Goal: Task Accomplishment & Management: Manage account settings

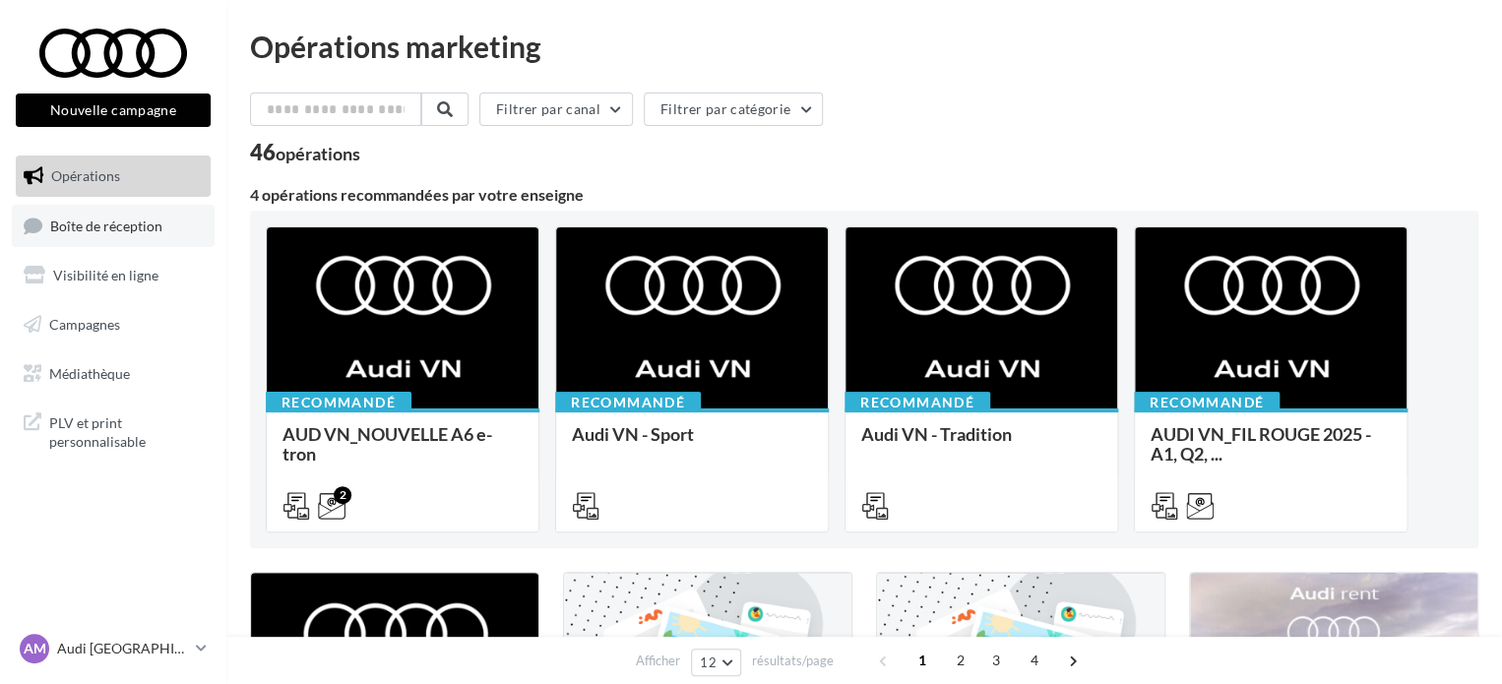
click at [109, 235] on link "Boîte de réception" at bounding box center [113, 226] width 203 height 42
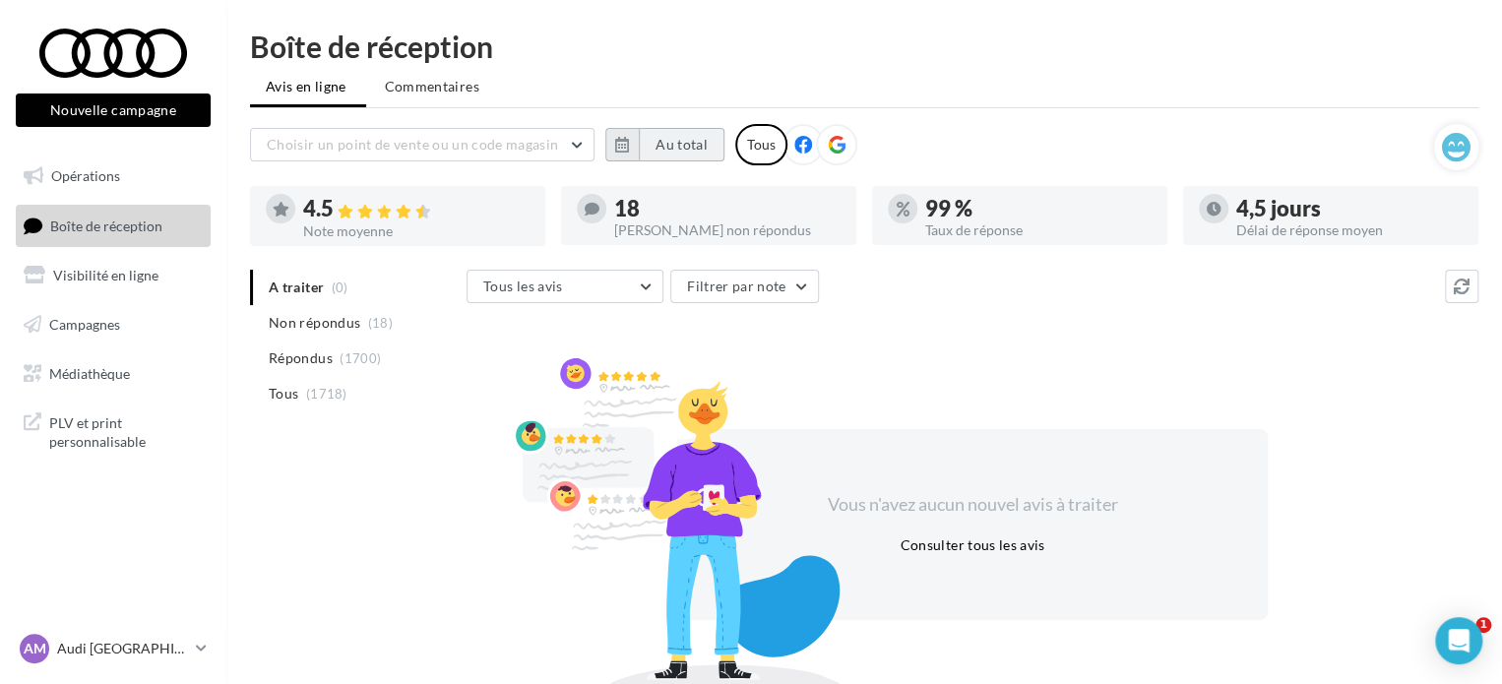
click at [666, 149] on button "Au total" at bounding box center [682, 144] width 86 height 33
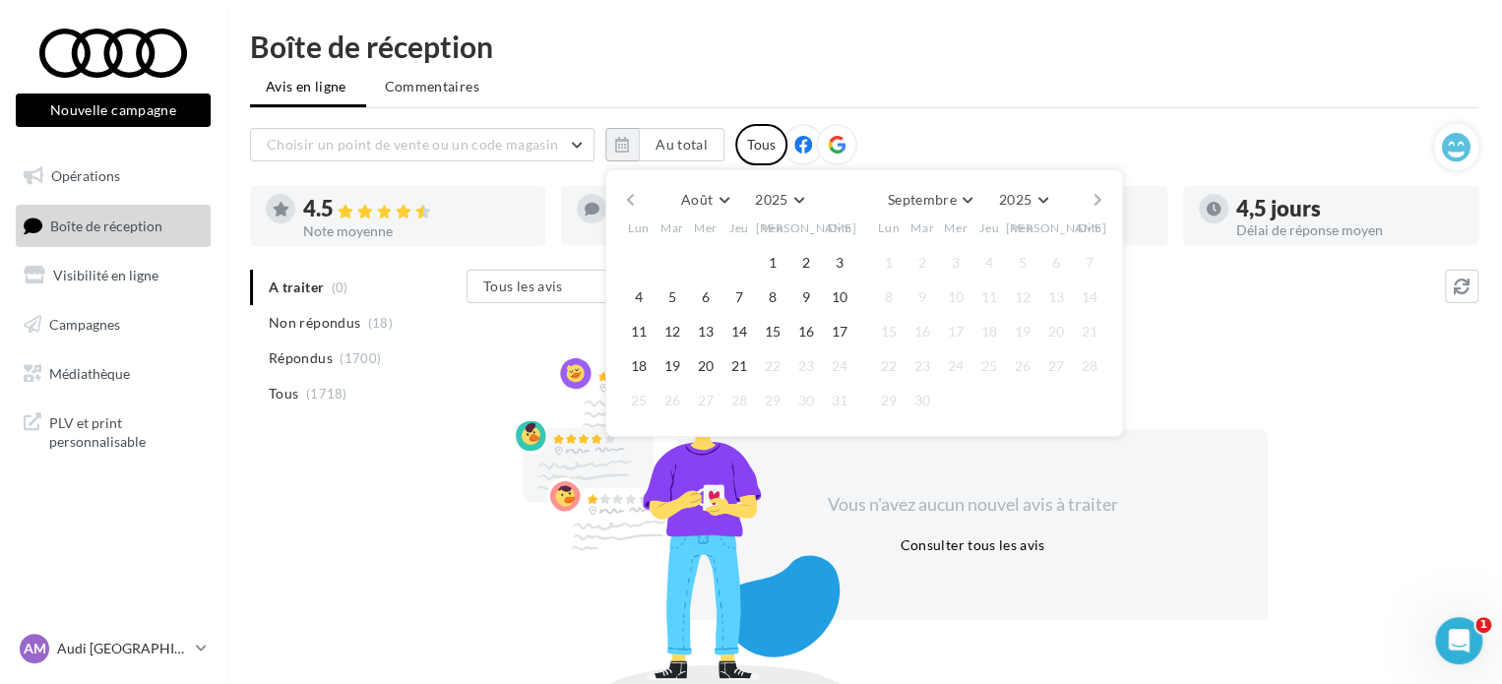
click at [630, 201] on button "button" at bounding box center [630, 200] width 17 height 28
click at [632, 200] on button "button" at bounding box center [630, 200] width 17 height 28
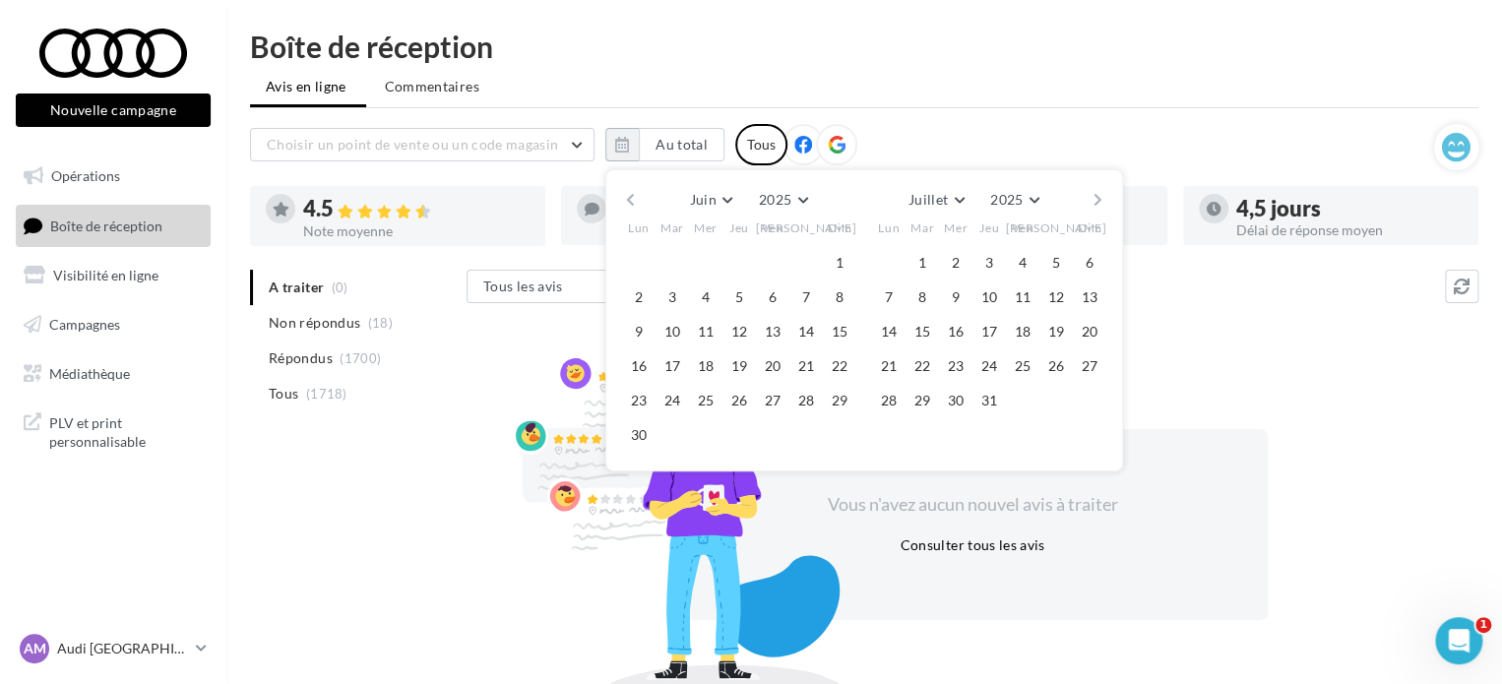
click at [632, 200] on button "button" at bounding box center [630, 200] width 17 height 28
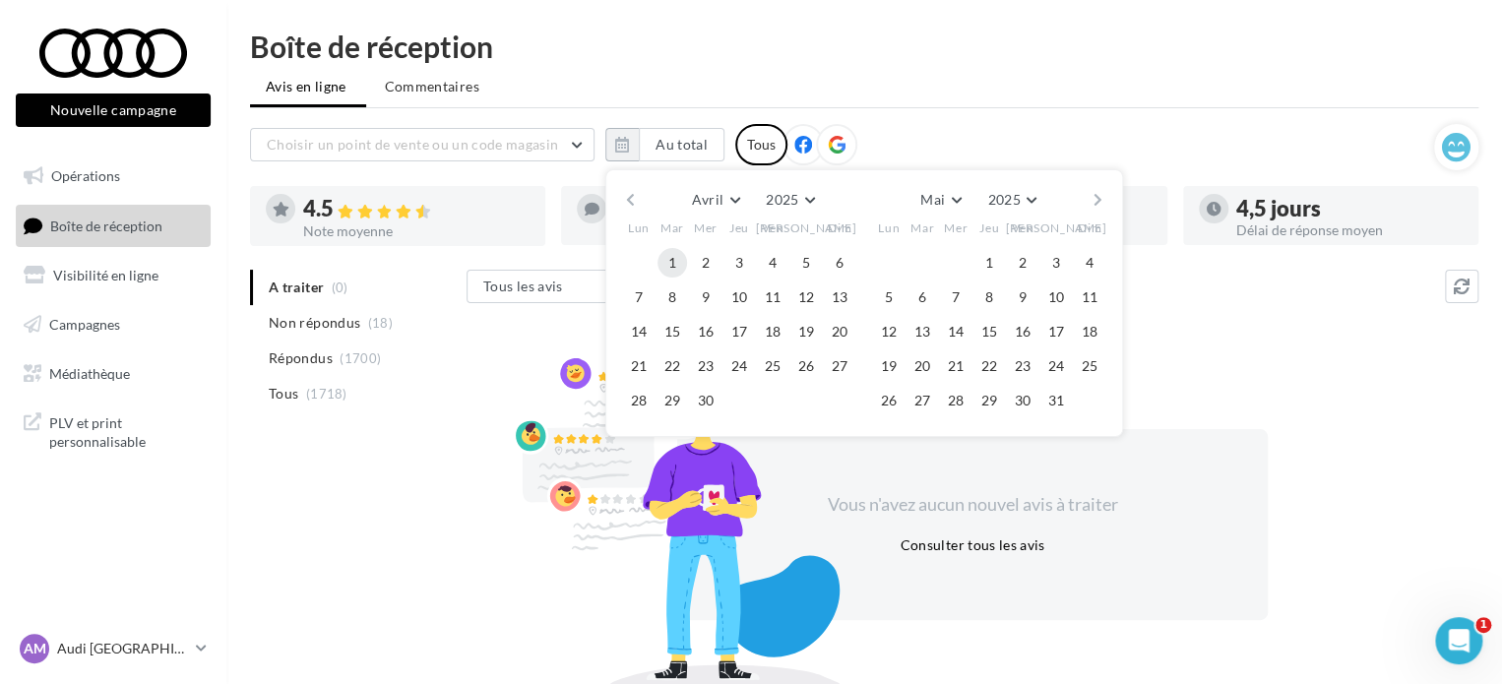
click at [667, 263] on button "1" at bounding box center [672, 263] width 30 height 30
click at [697, 400] on button "30" at bounding box center [706, 401] width 30 height 30
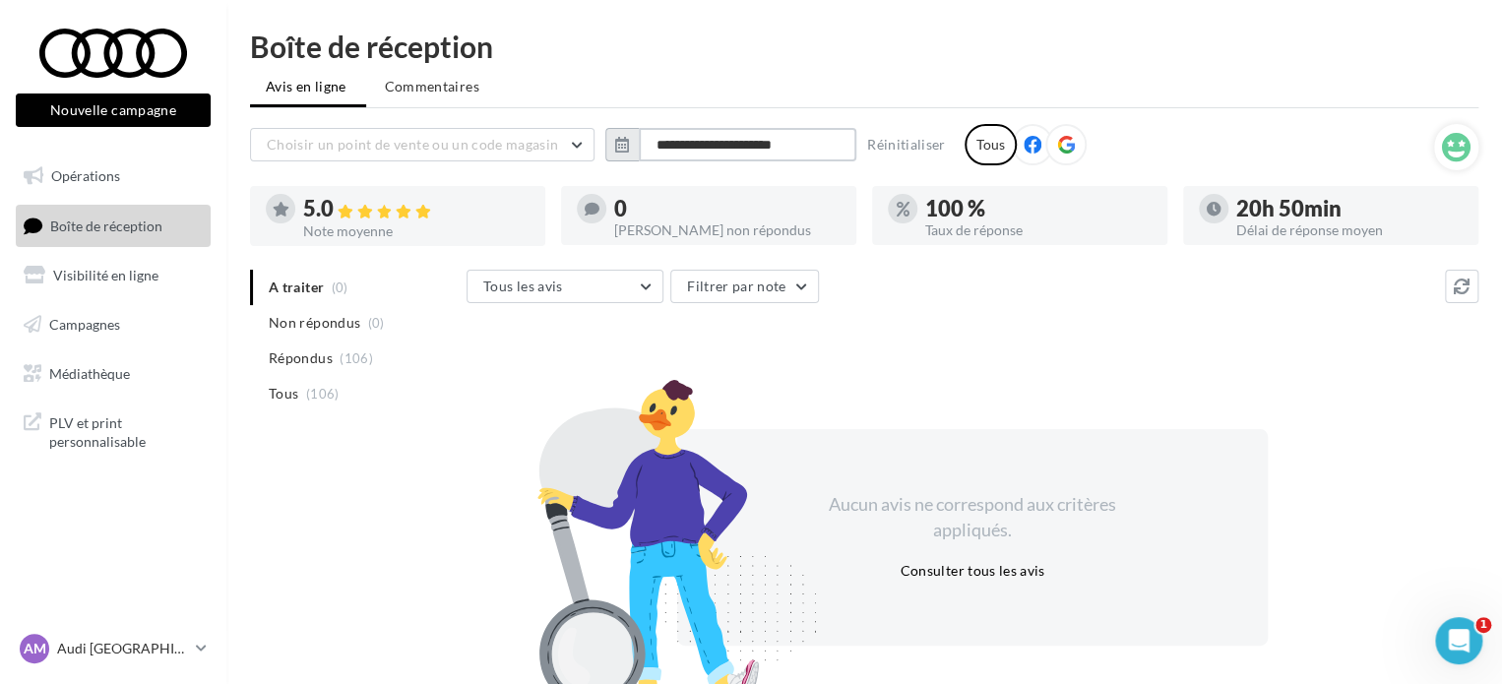
click at [717, 143] on input "**********" at bounding box center [747, 144] width 217 height 33
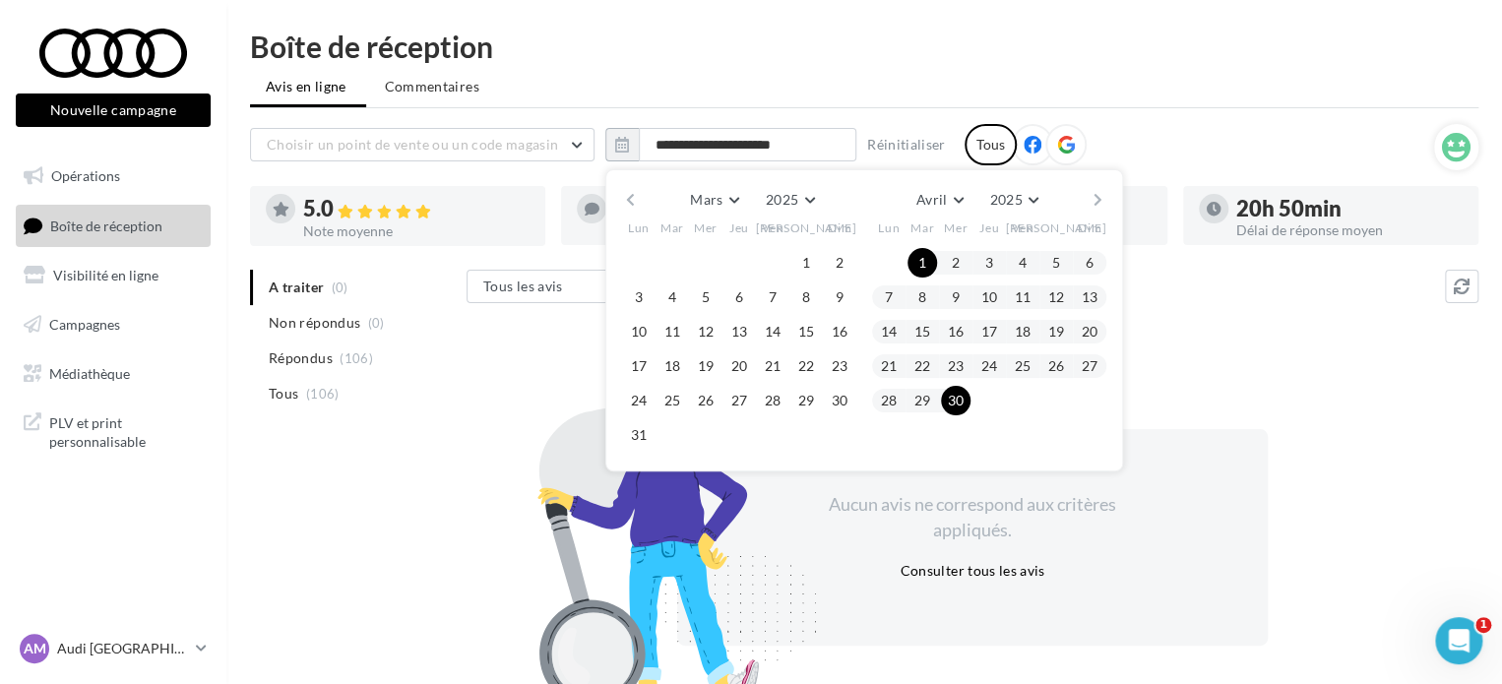
click at [1108, 200] on div "Mars [PERSON_NAME] Mars Avril Mai Juin Juillet Août Septembre Octobre Novembre …" at bounding box center [864, 320] width 518 height 302
click at [1099, 200] on button "button" at bounding box center [1097, 200] width 17 height 28
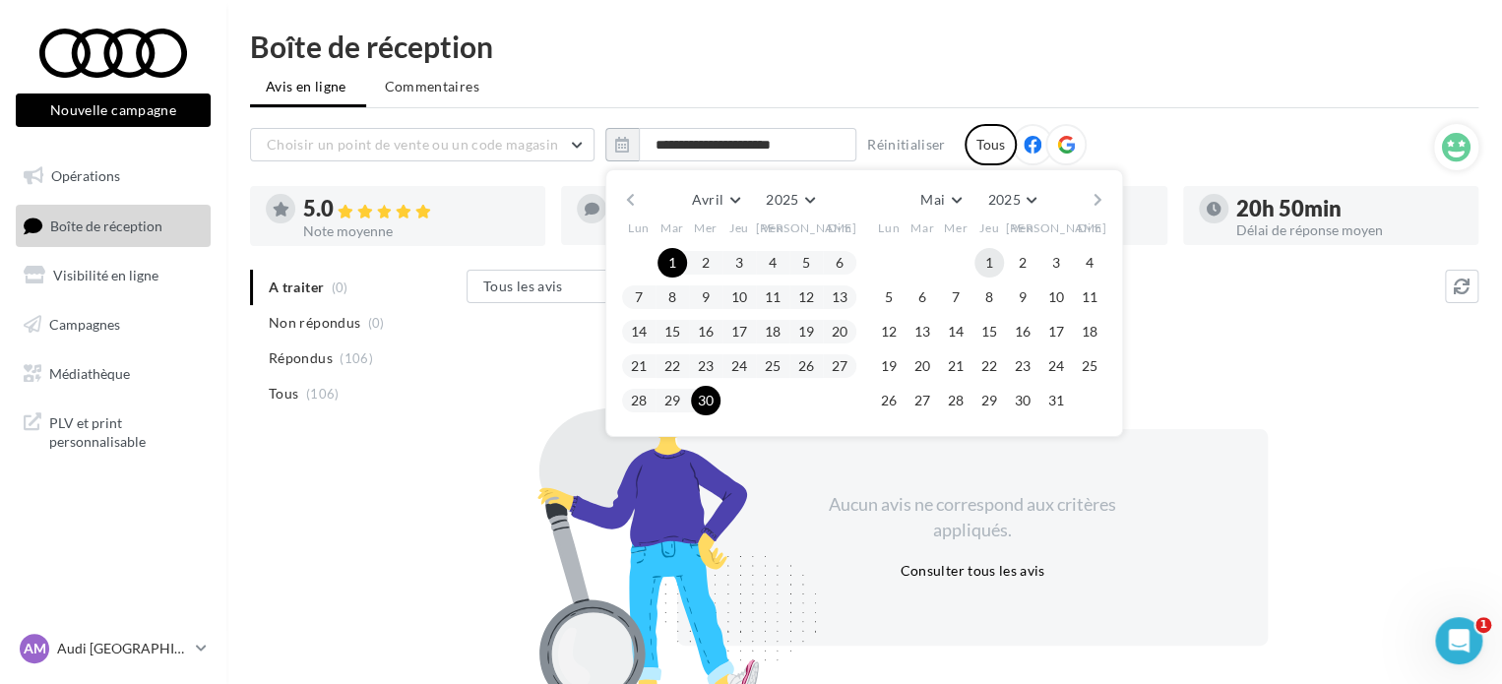
click at [977, 258] on button "1" at bounding box center [989, 263] width 30 height 30
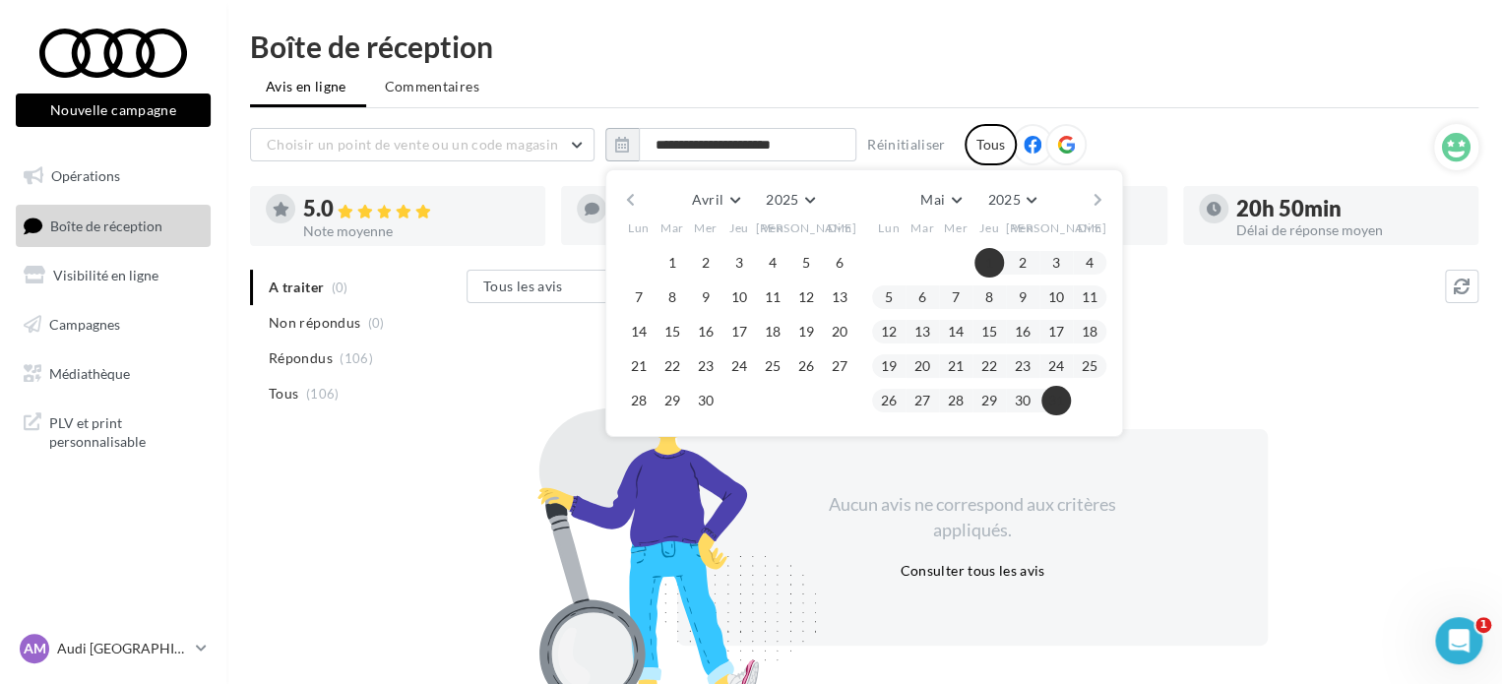
click at [1067, 393] on button "31" at bounding box center [1056, 401] width 30 height 30
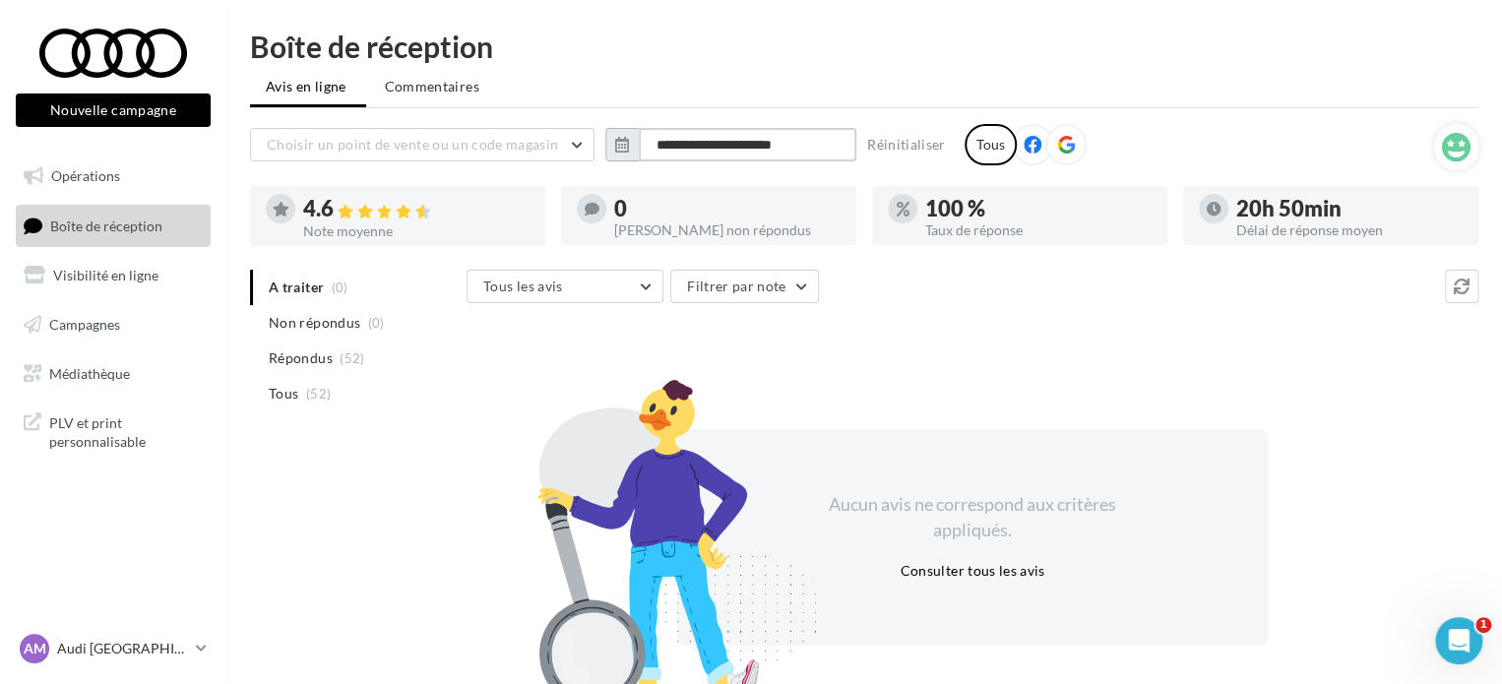
click at [813, 142] on input "**********" at bounding box center [747, 144] width 217 height 33
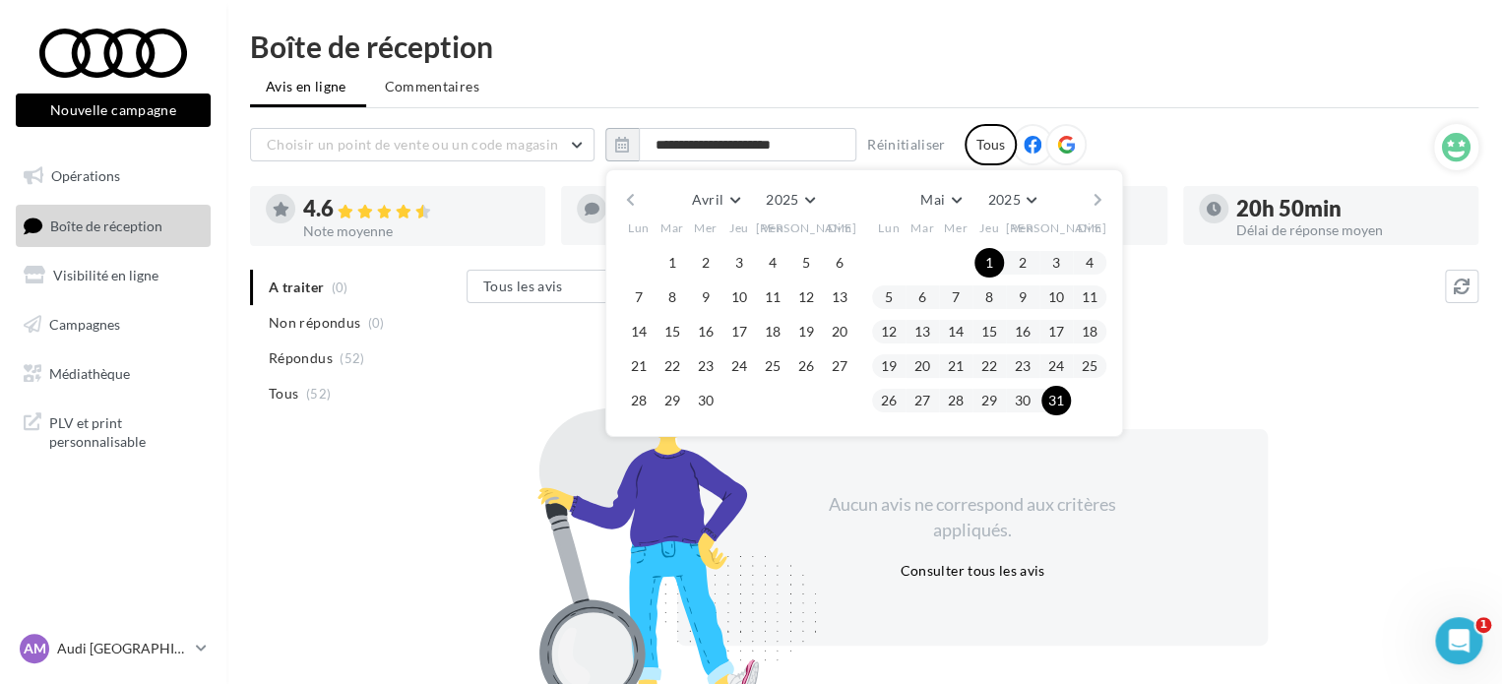
click at [1089, 192] on button "button" at bounding box center [1097, 200] width 17 height 28
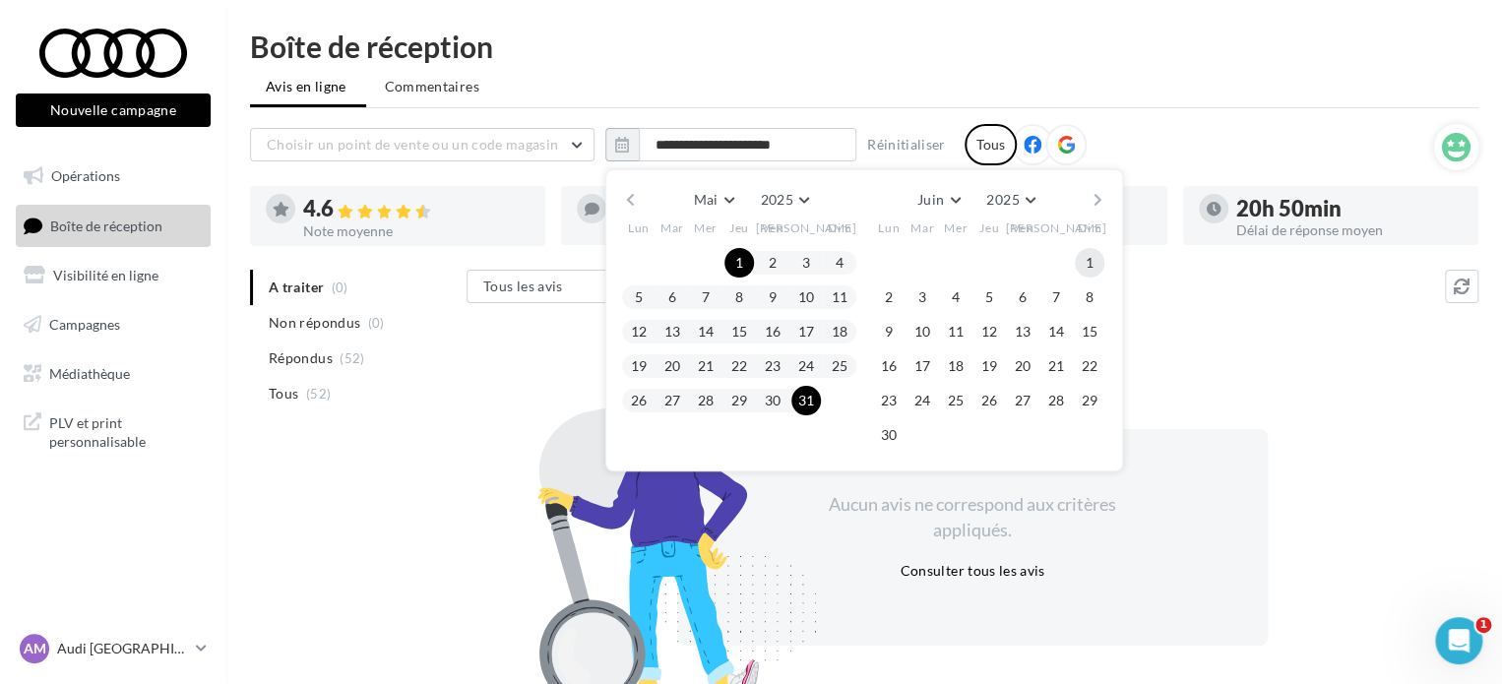
click at [1090, 259] on button "1" at bounding box center [1090, 263] width 30 height 30
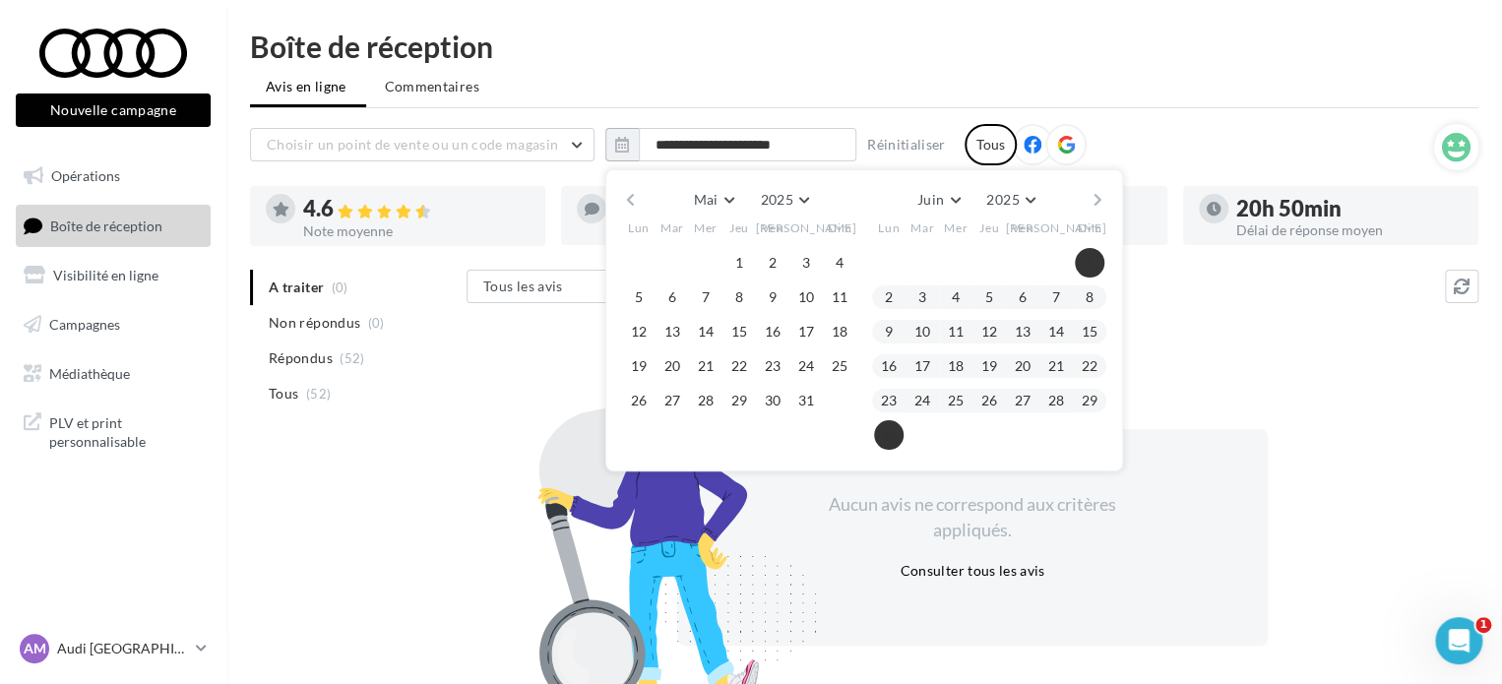
click at [885, 428] on button "30" at bounding box center [889, 435] width 30 height 30
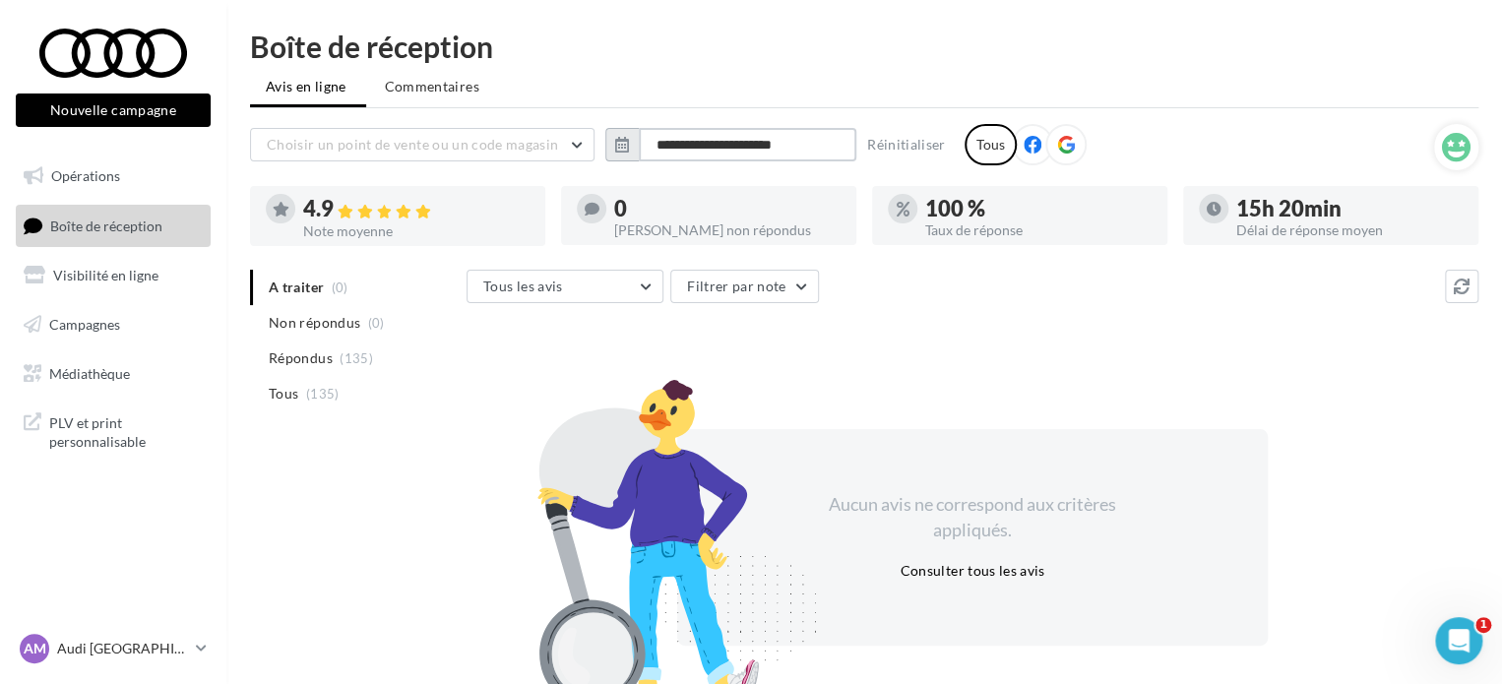
click at [746, 149] on input "**********" at bounding box center [747, 144] width 217 height 33
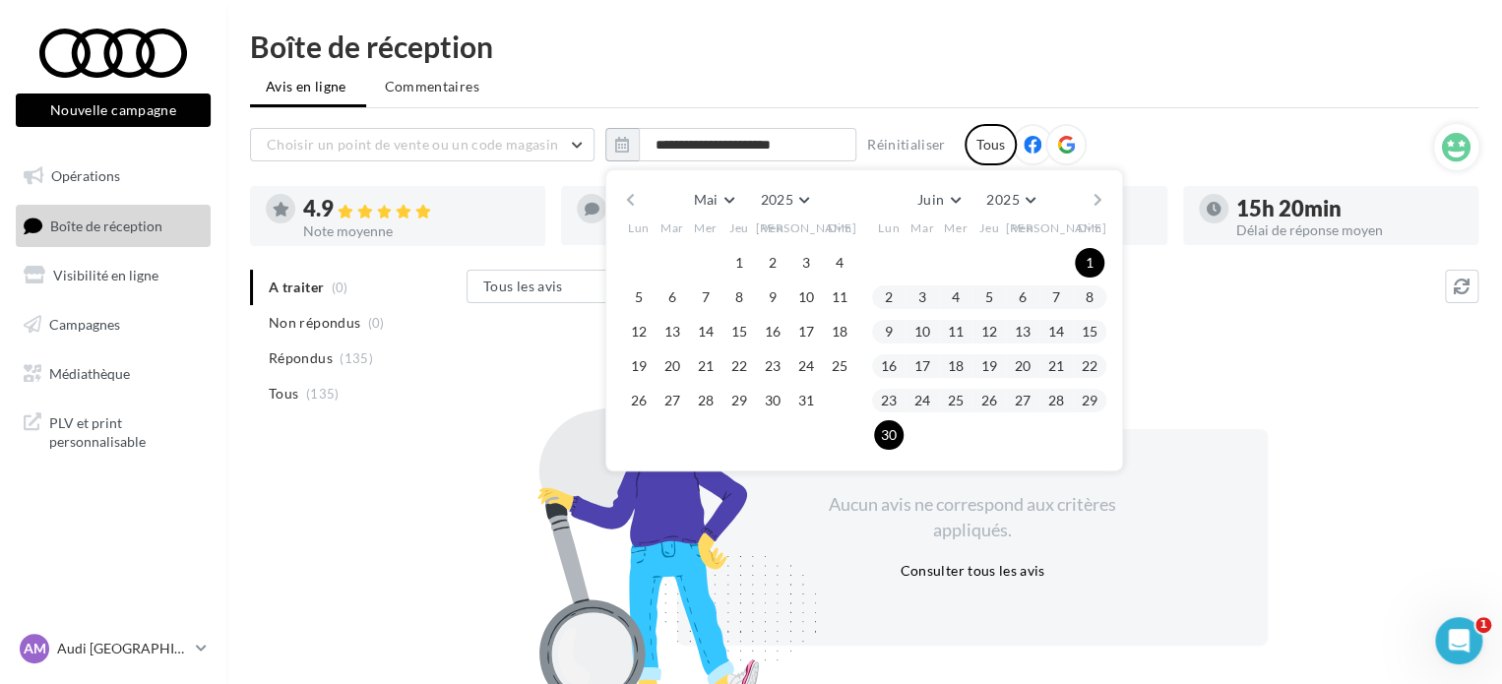
click at [1103, 194] on button "button" at bounding box center [1097, 200] width 17 height 28
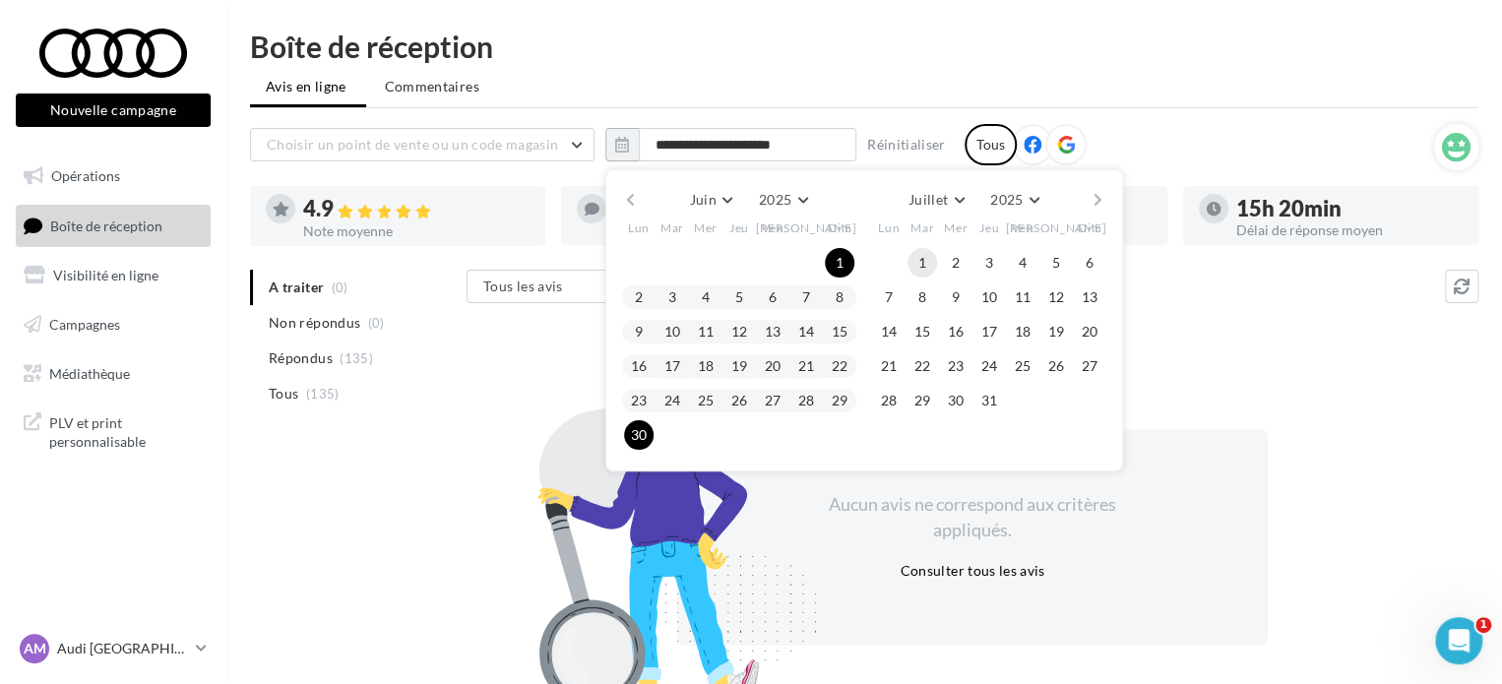
click at [907, 260] on button "1" at bounding box center [922, 263] width 30 height 30
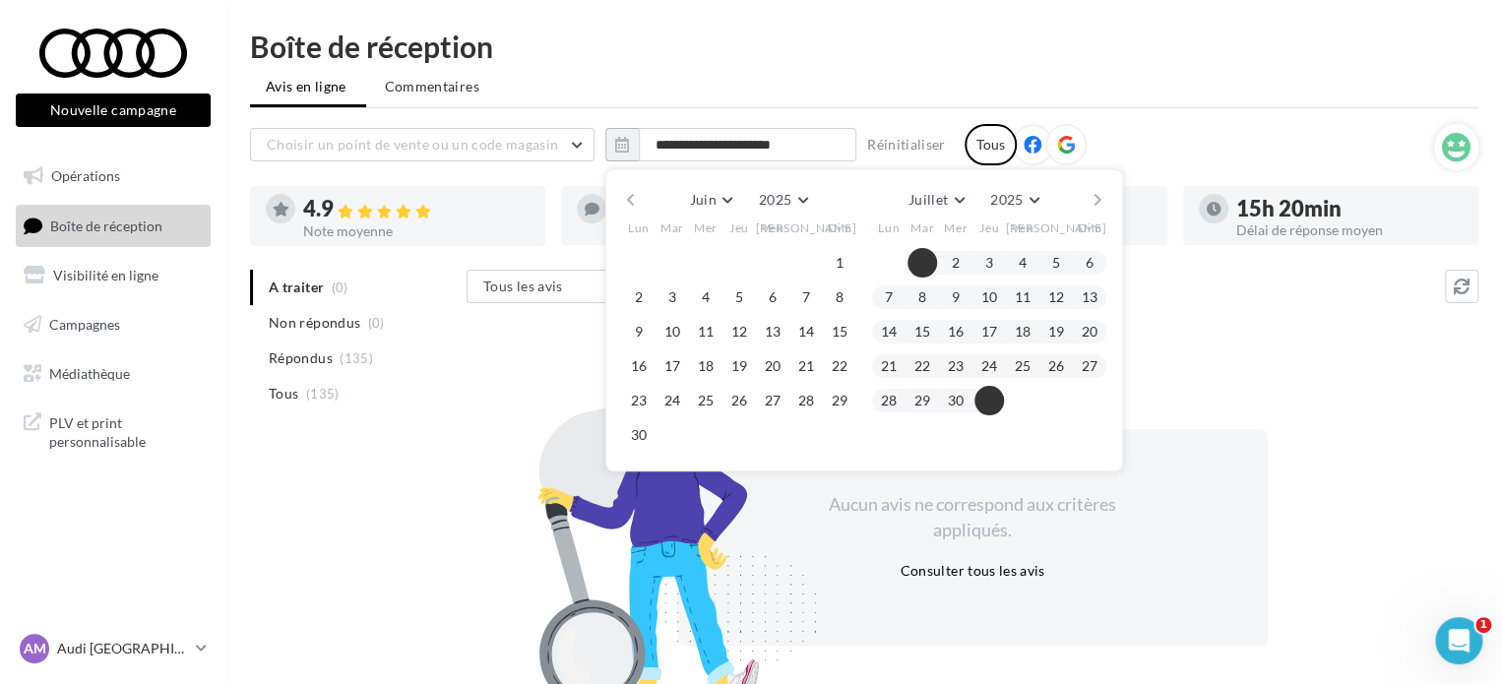
click at [995, 391] on button "31" at bounding box center [989, 401] width 30 height 30
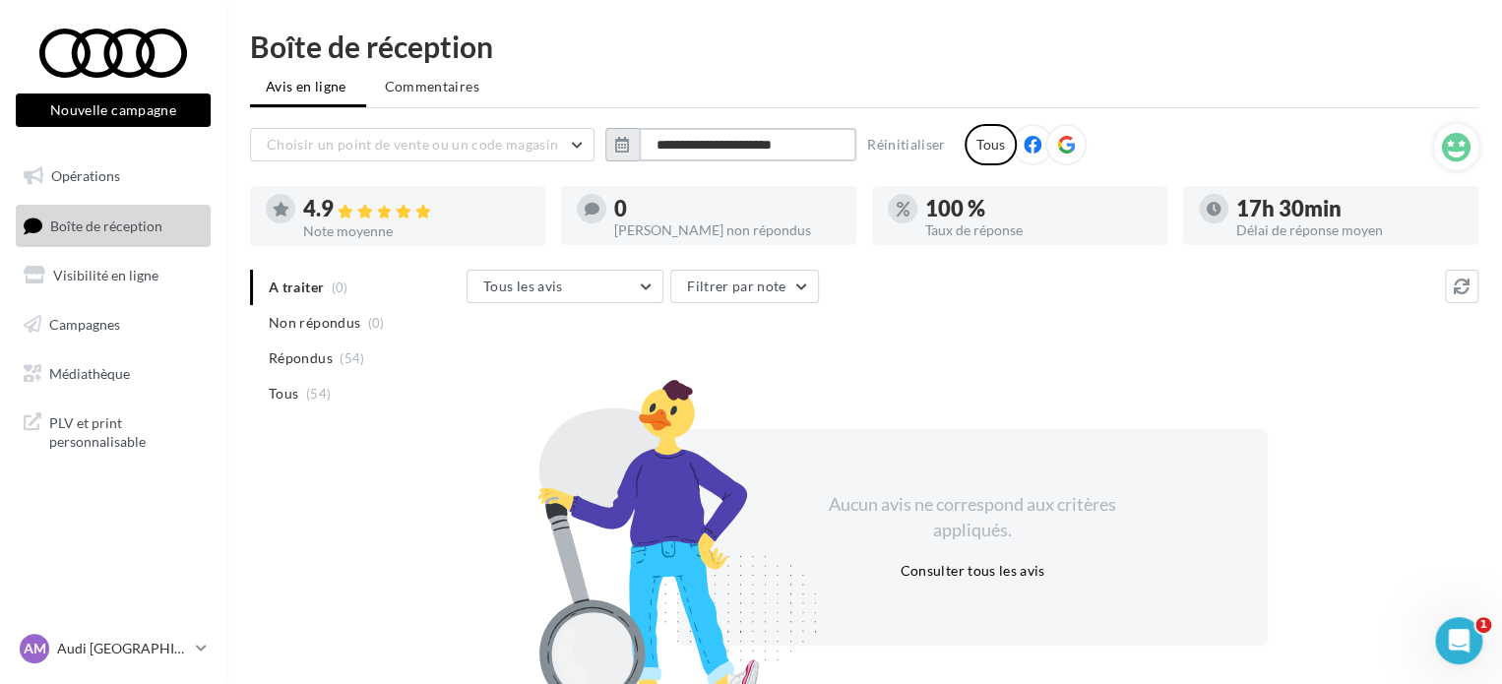
click at [783, 146] on input "**********" at bounding box center [747, 144] width 217 height 33
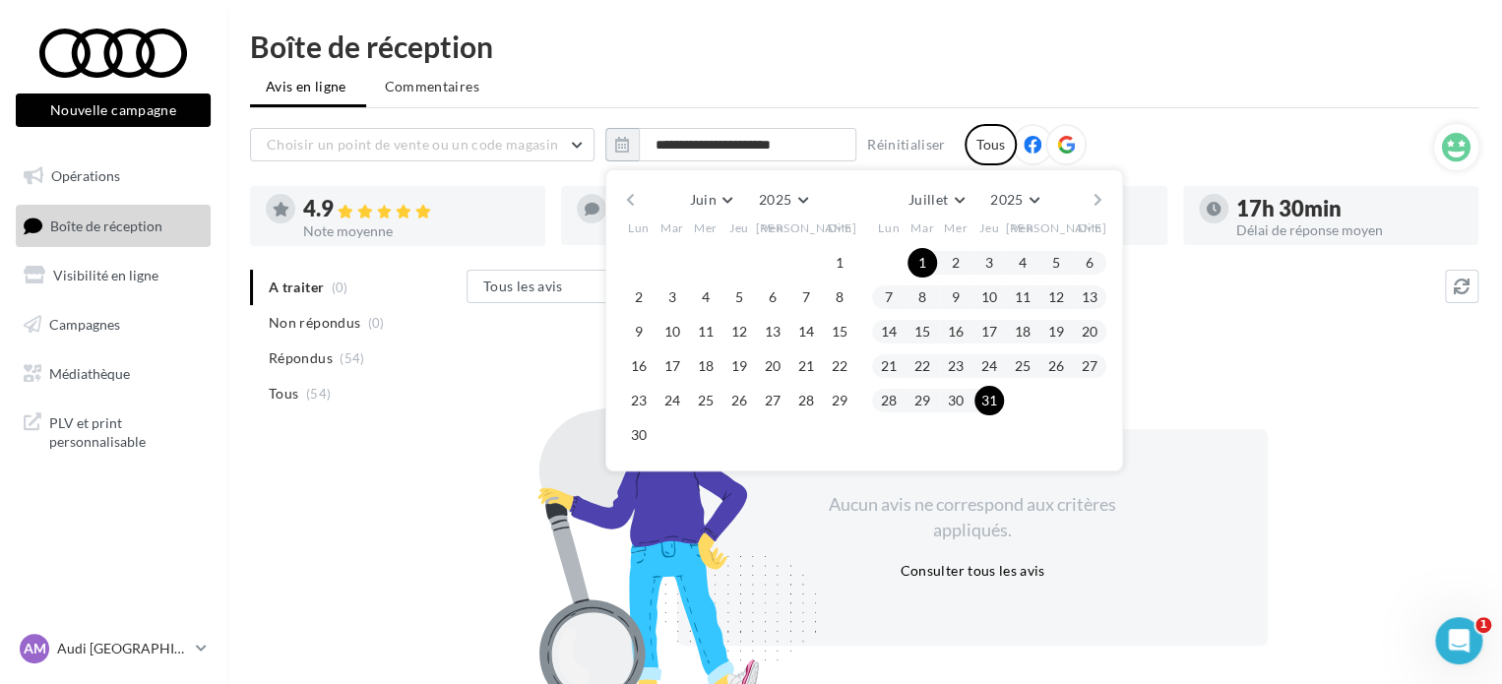
click at [1099, 200] on button "button" at bounding box center [1097, 200] width 17 height 28
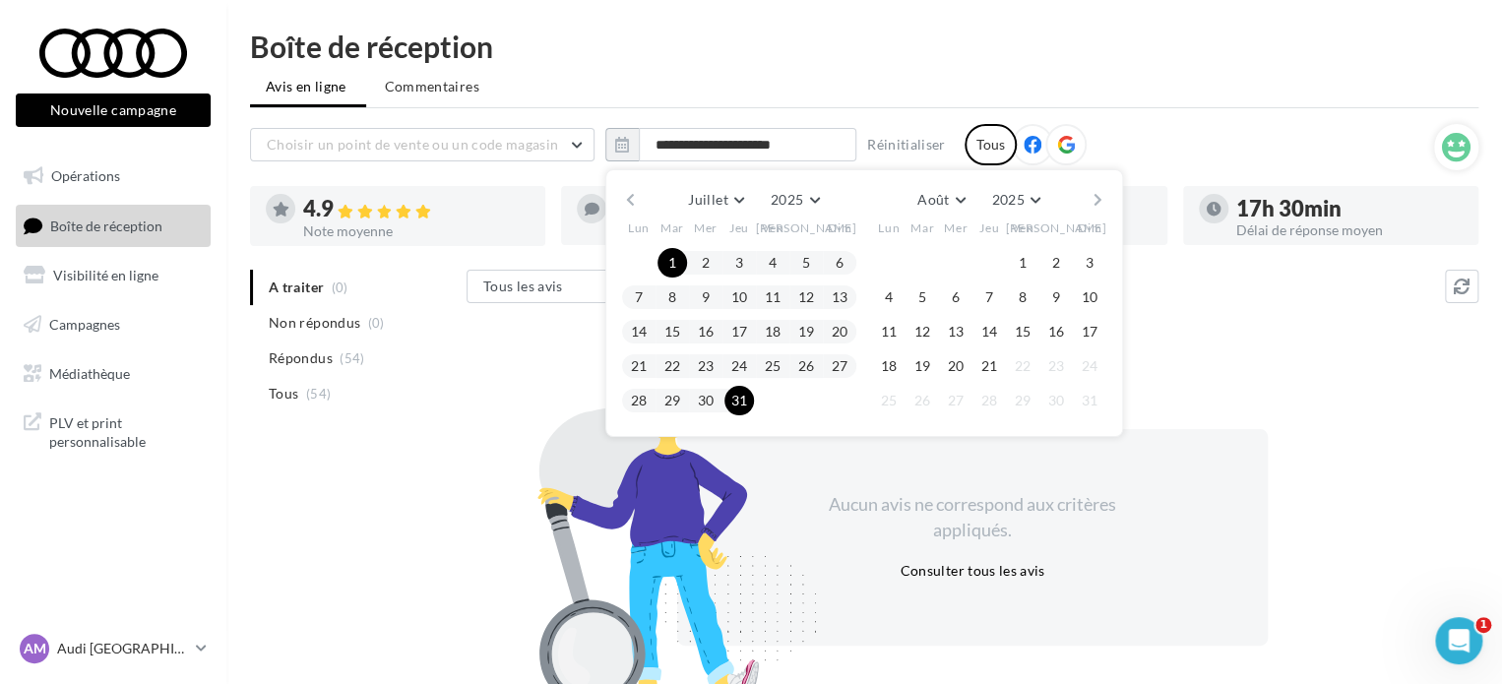
click at [1016, 248] on span "1" at bounding box center [1023, 263] width 30 height 30
click at [1018, 263] on button "1" at bounding box center [1023, 263] width 30 height 30
click at [992, 357] on button "21" at bounding box center [989, 366] width 30 height 30
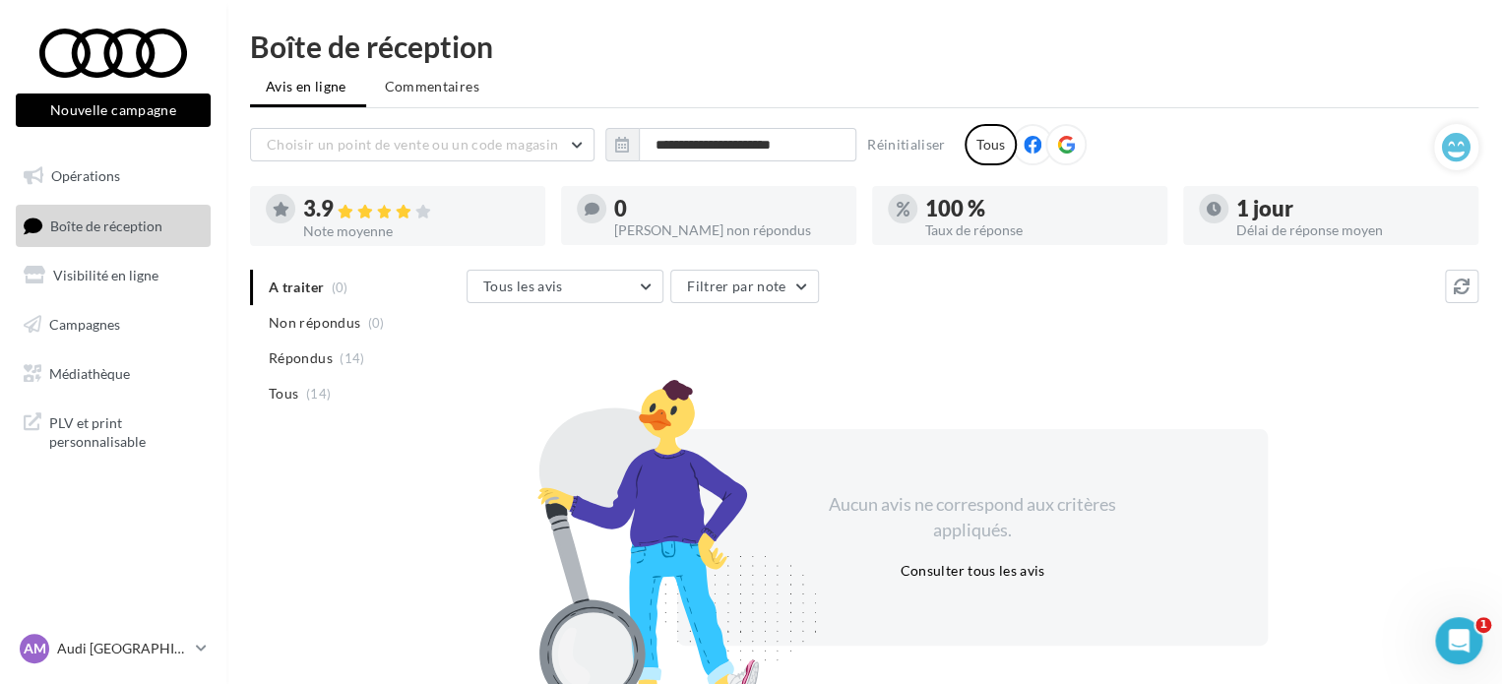
click at [331, 396] on li "Tous (14)" at bounding box center [354, 393] width 209 height 35
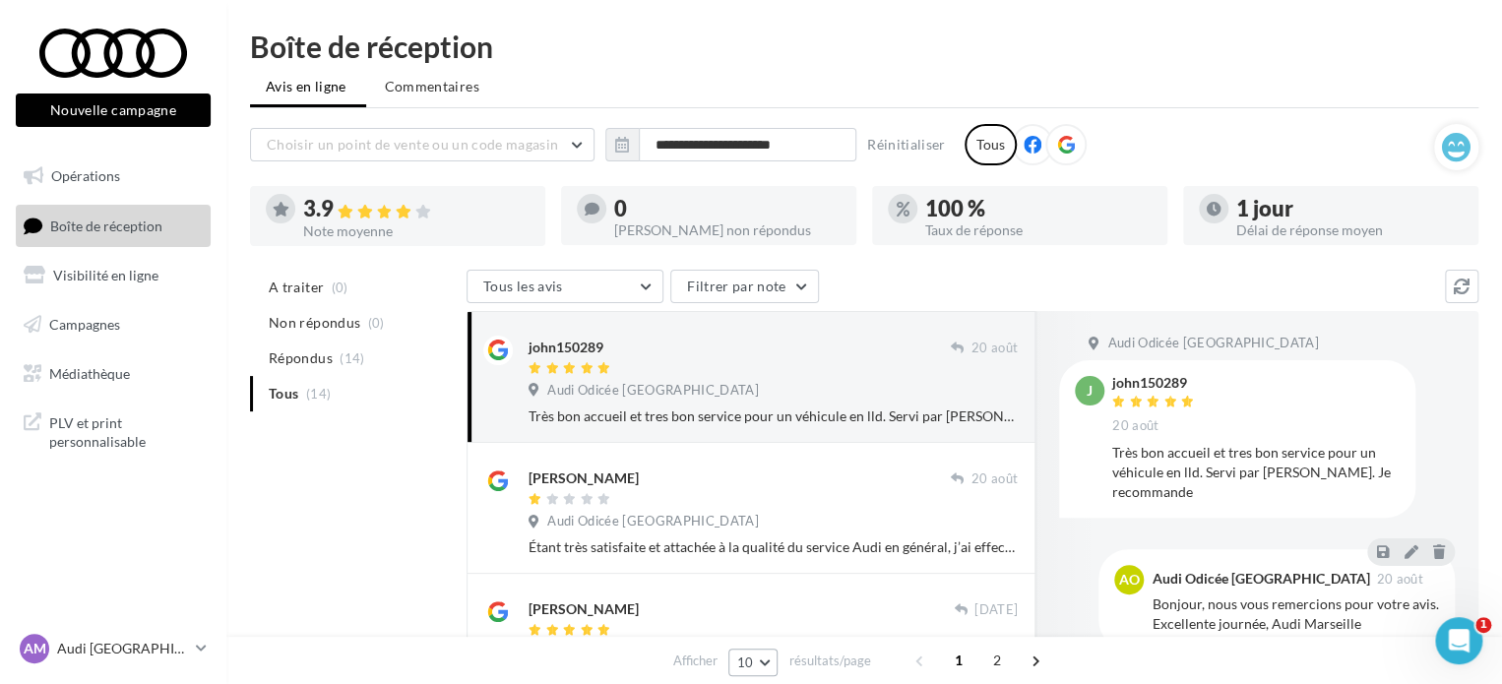
click at [747, 651] on button "10" at bounding box center [753, 663] width 50 height 28
click at [795, 601] on button "25" at bounding box center [797, 592] width 138 height 34
click at [702, 144] on input "**********" at bounding box center [747, 144] width 217 height 33
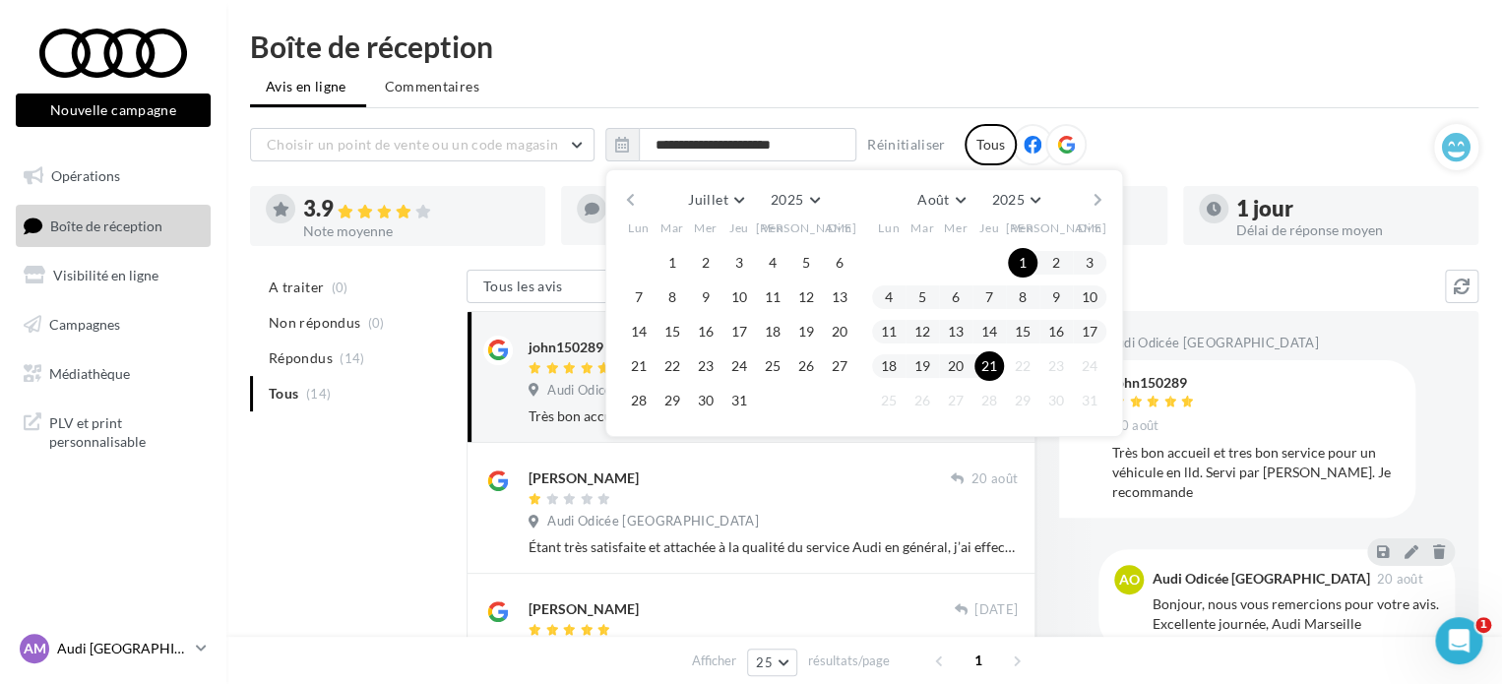
click at [192, 639] on link "AM Audi MARSEILLE audi-mars-gau" at bounding box center [113, 648] width 195 height 37
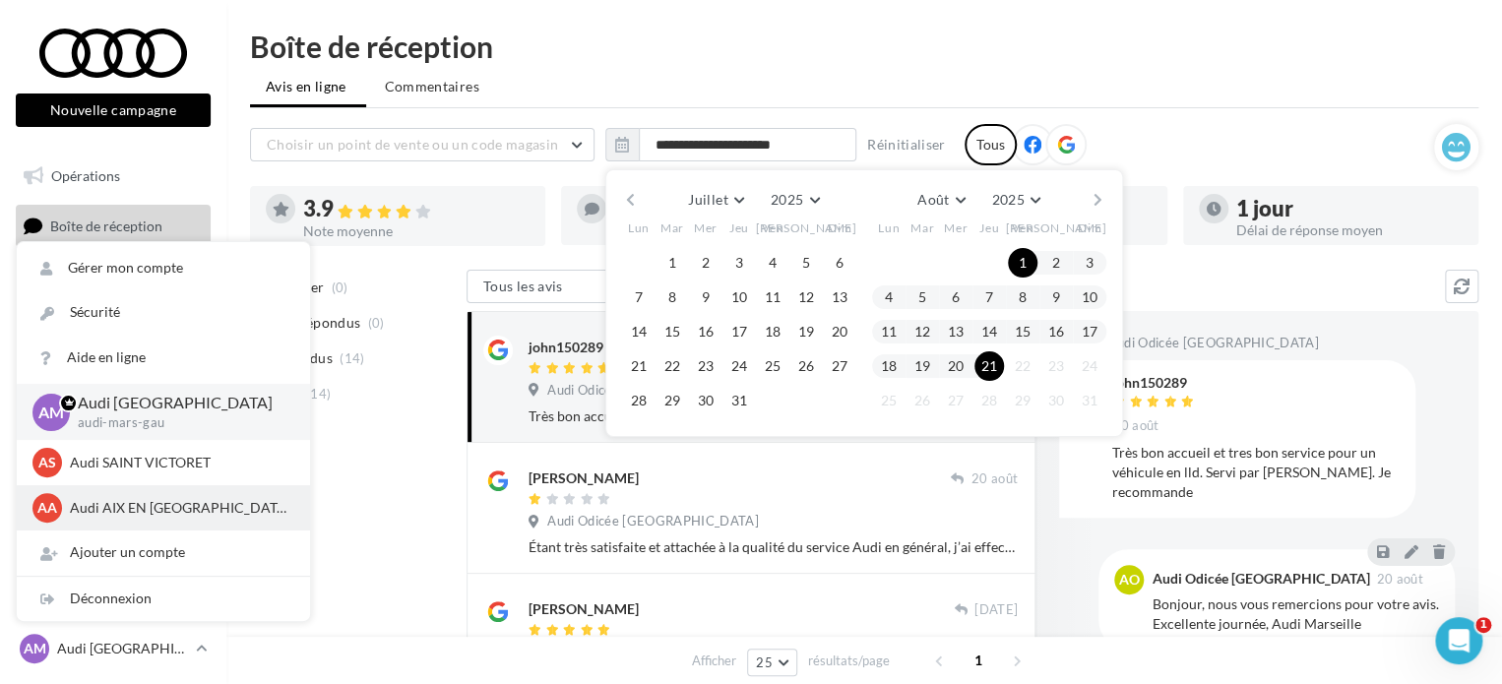
click at [138, 503] on p "Audi AIX EN [GEOGRAPHIC_DATA]" at bounding box center [178, 508] width 217 height 20
